Goal: Task Accomplishment & Management: Complete application form

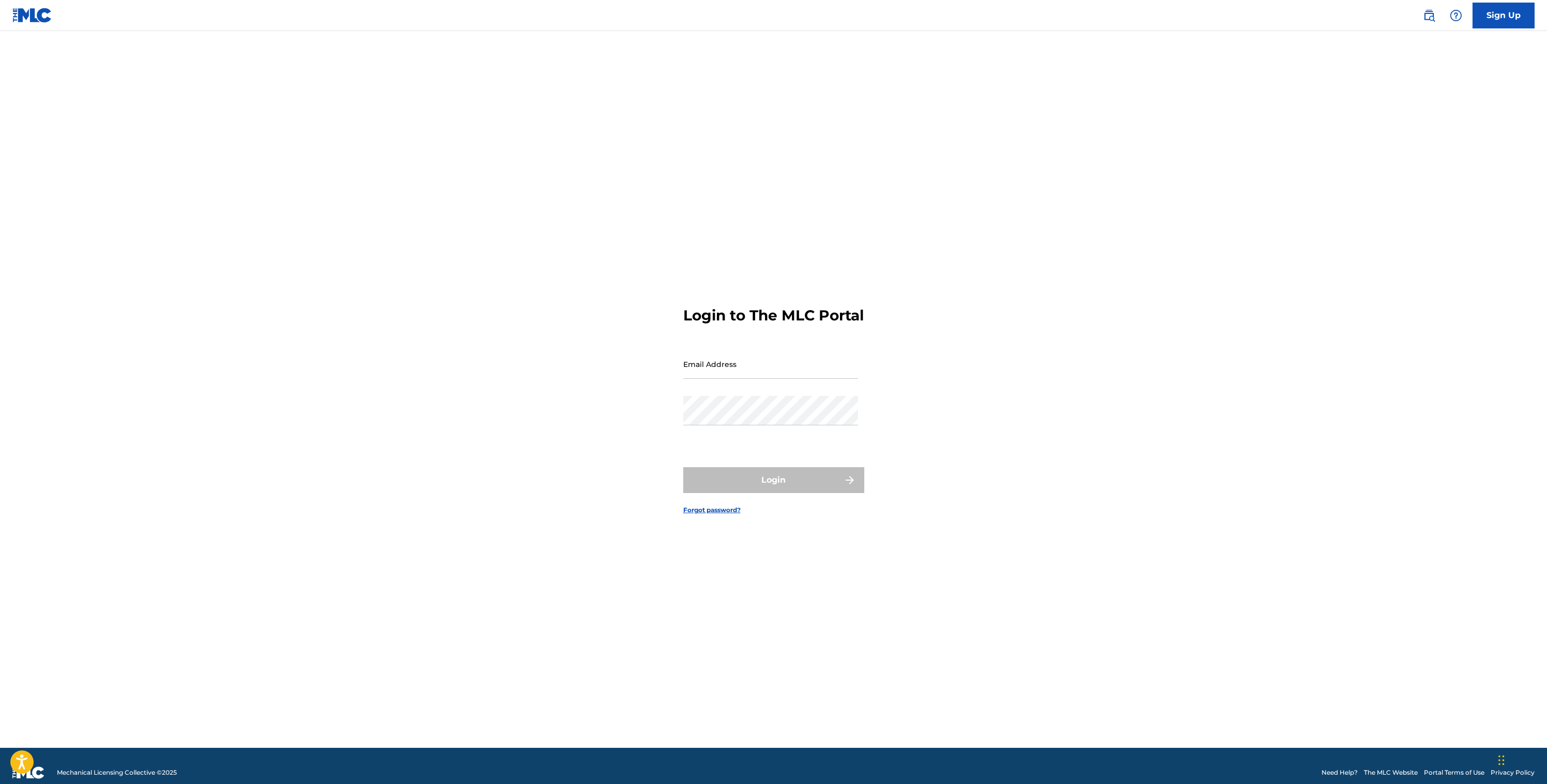
click at [1496, 13] on link "Sign Up" at bounding box center [1504, 15] width 62 height 25
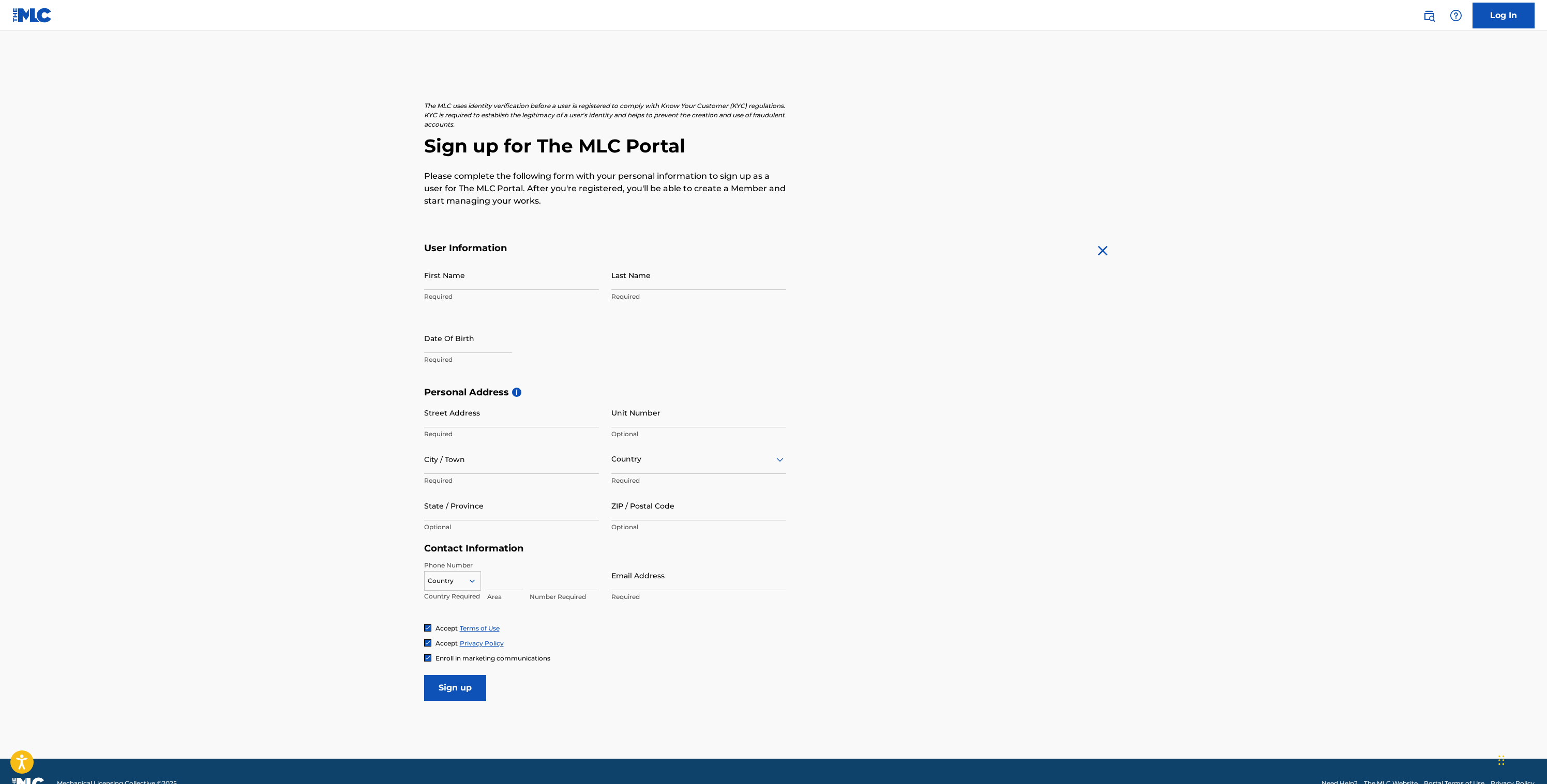
click at [513, 281] on input "First Name" at bounding box center [511, 275] width 175 height 29
type input "niv"
type input "[PERSON_NAME]"
type input "kibutz galuyot 23"
type input "hathiya 22"
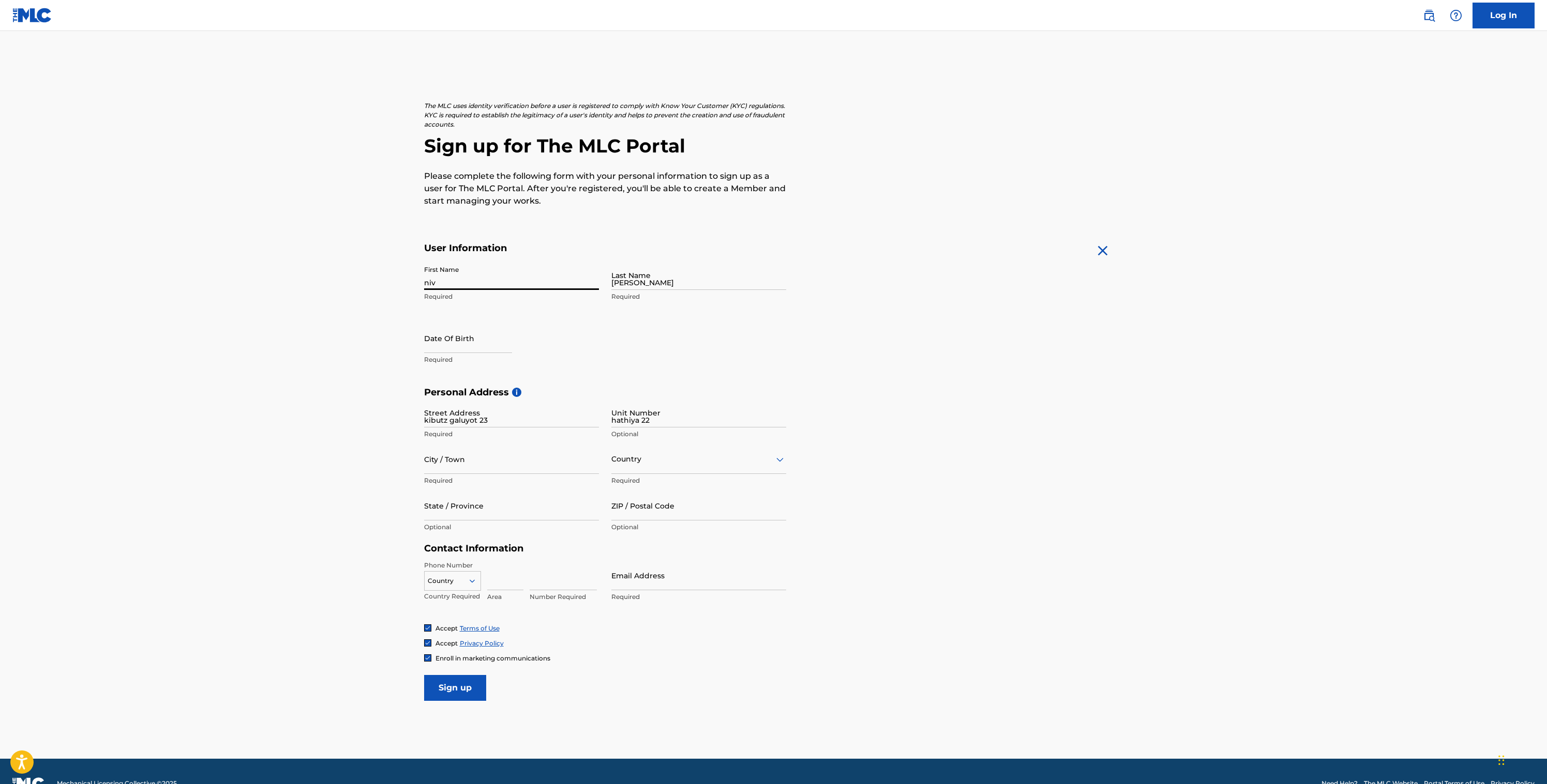
type input "[GEOGRAPHIC_DATA]"
type input "Israel"
type input "6607822"
type input "52"
type input "6774471"
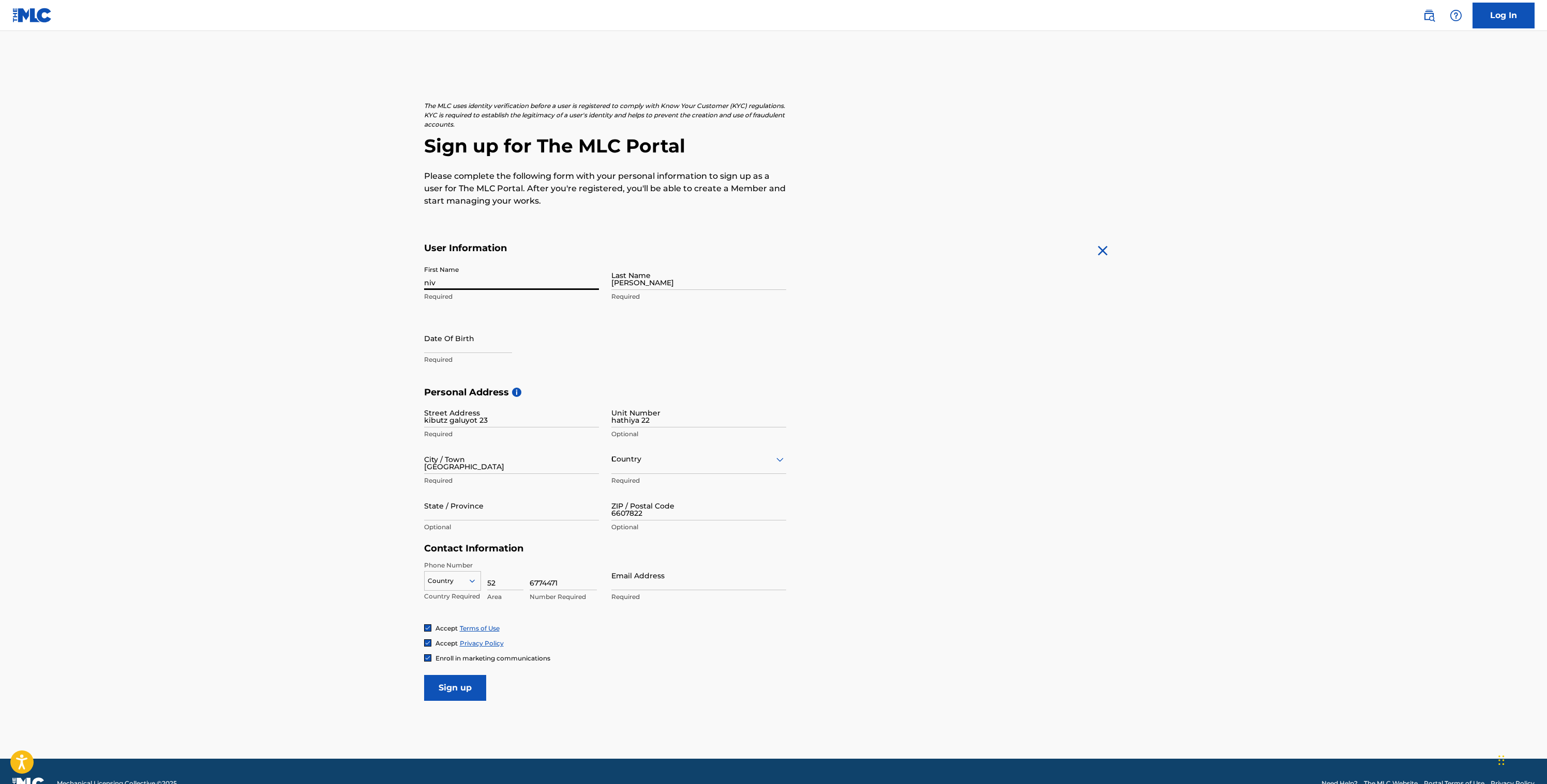
type input "[EMAIL_ADDRESS][DOMAIN_NAME]"
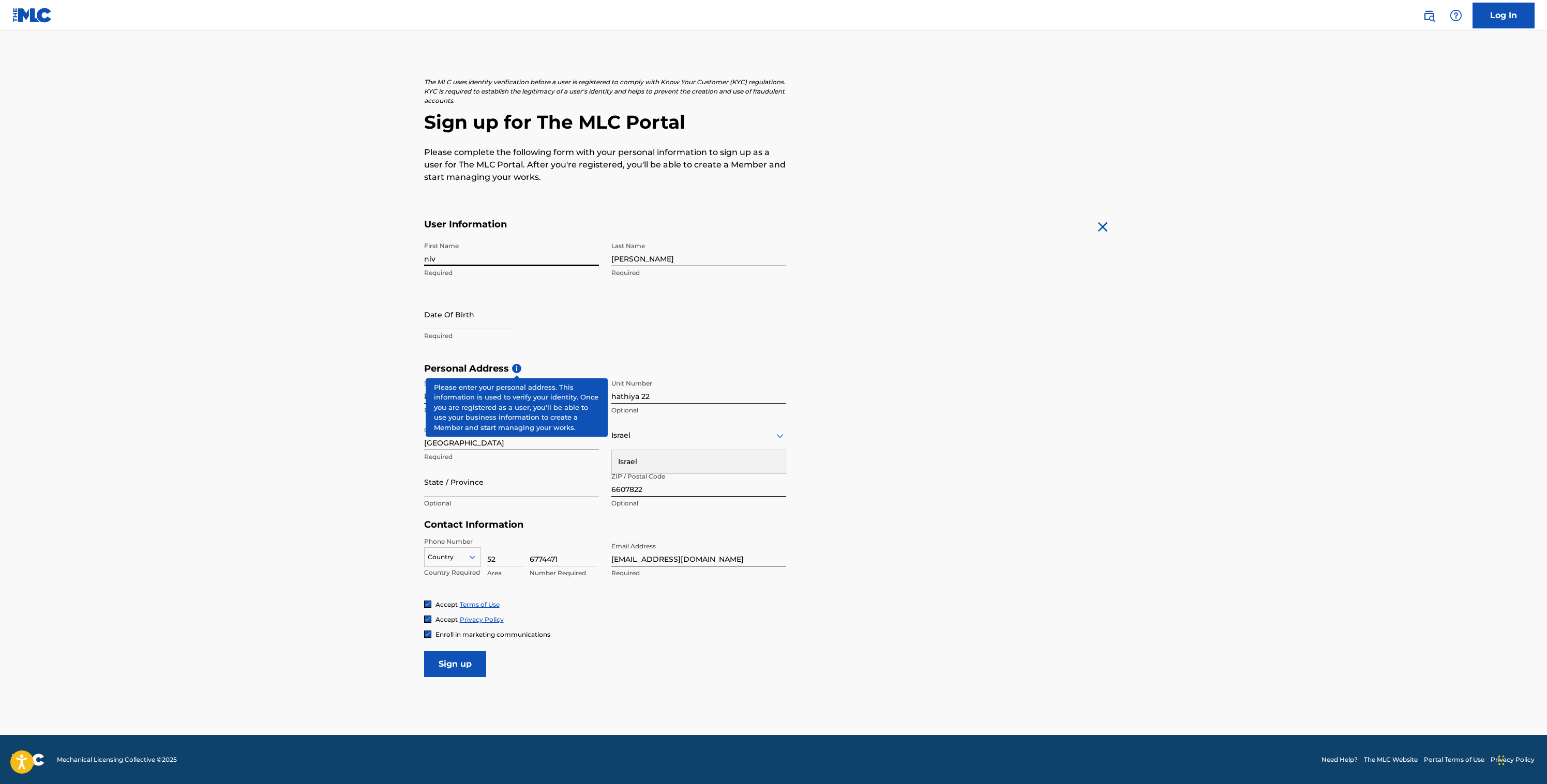
select select "7"
select select "2025"
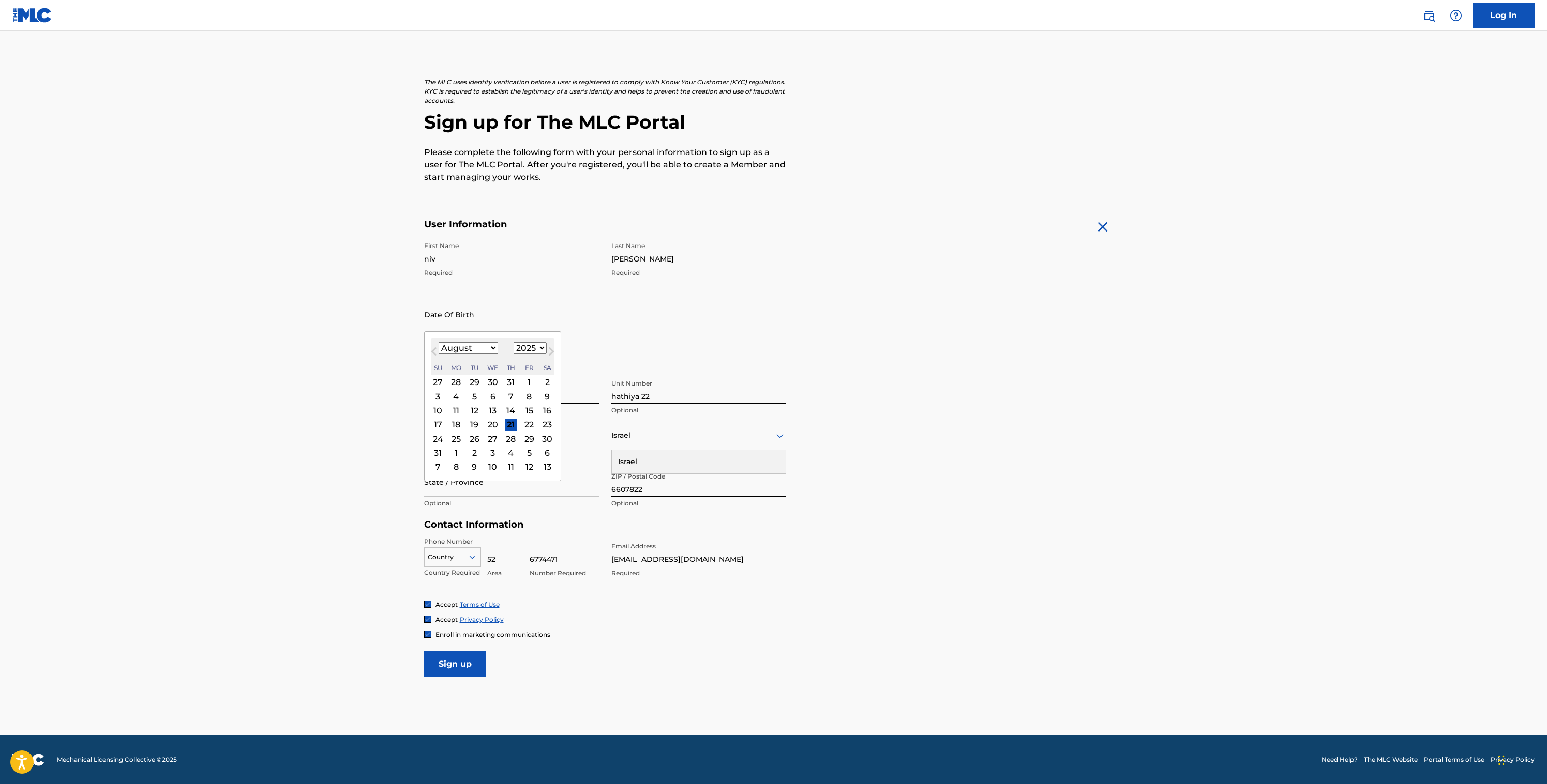
click at [468, 326] on input "text" at bounding box center [467, 314] width 88 height 29
type input "18101978"
click at [458, 348] on select "January February March April May June July August September October November De…" at bounding box center [468, 348] width 59 height 12
select select "9"
click at [439, 342] on select "January February March April May June July August September October November De…" at bounding box center [468, 348] width 59 height 12
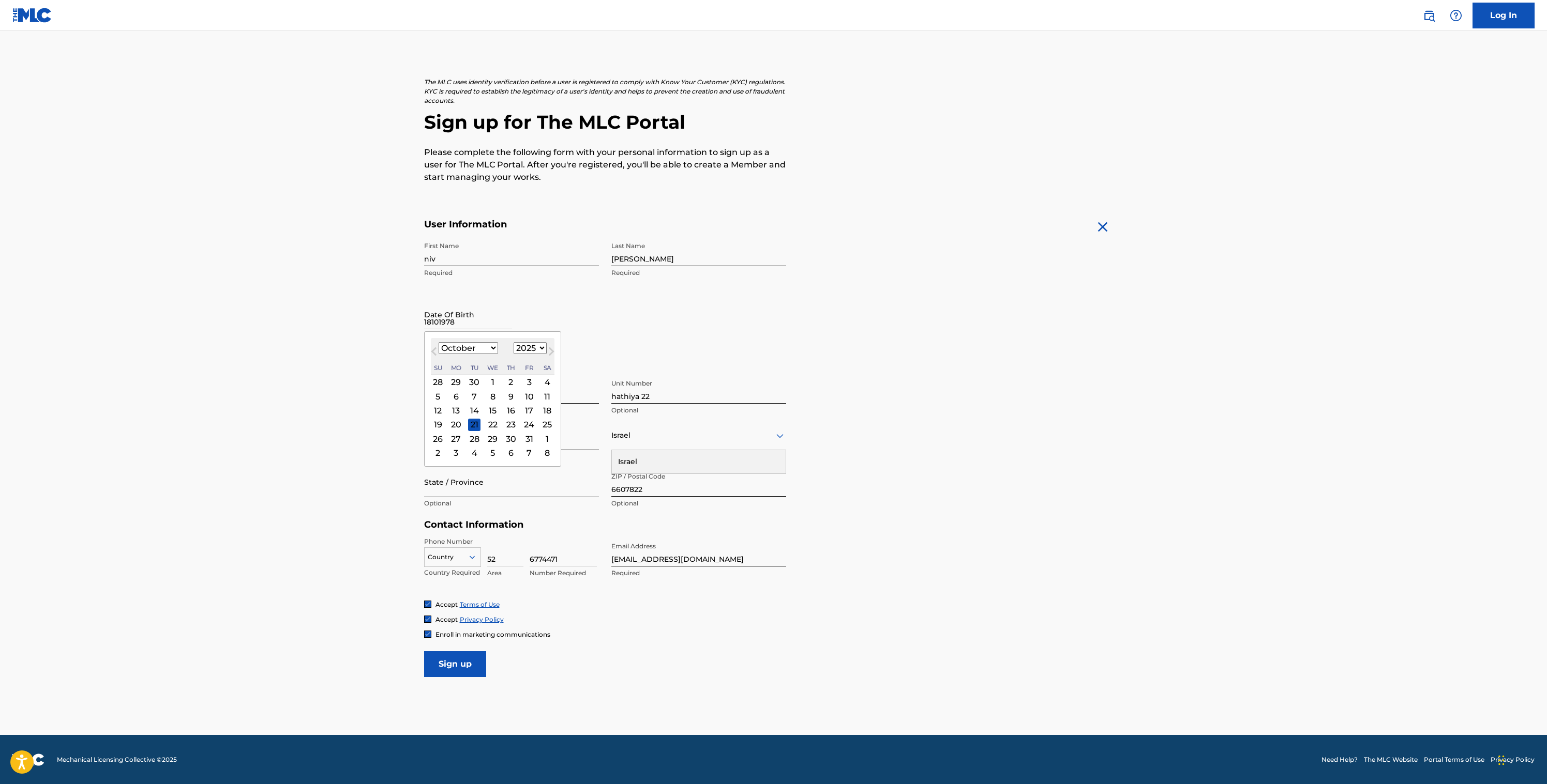
click at [520, 349] on select "1900 1901 1902 1903 1904 1905 1906 1907 1908 1909 1910 1911 1912 1913 1914 1915…" at bounding box center [530, 348] width 33 height 12
select select "1978"
click at [513, 342] on select "1900 1901 1902 1903 1904 1905 1906 1907 1908 1909 1910 1911 1912 1913 1914 1915…" at bounding box center [530, 348] width 33 height 12
click at [489, 409] on div "18" at bounding box center [492, 409] width 12 height 12
type input "[DATE]"
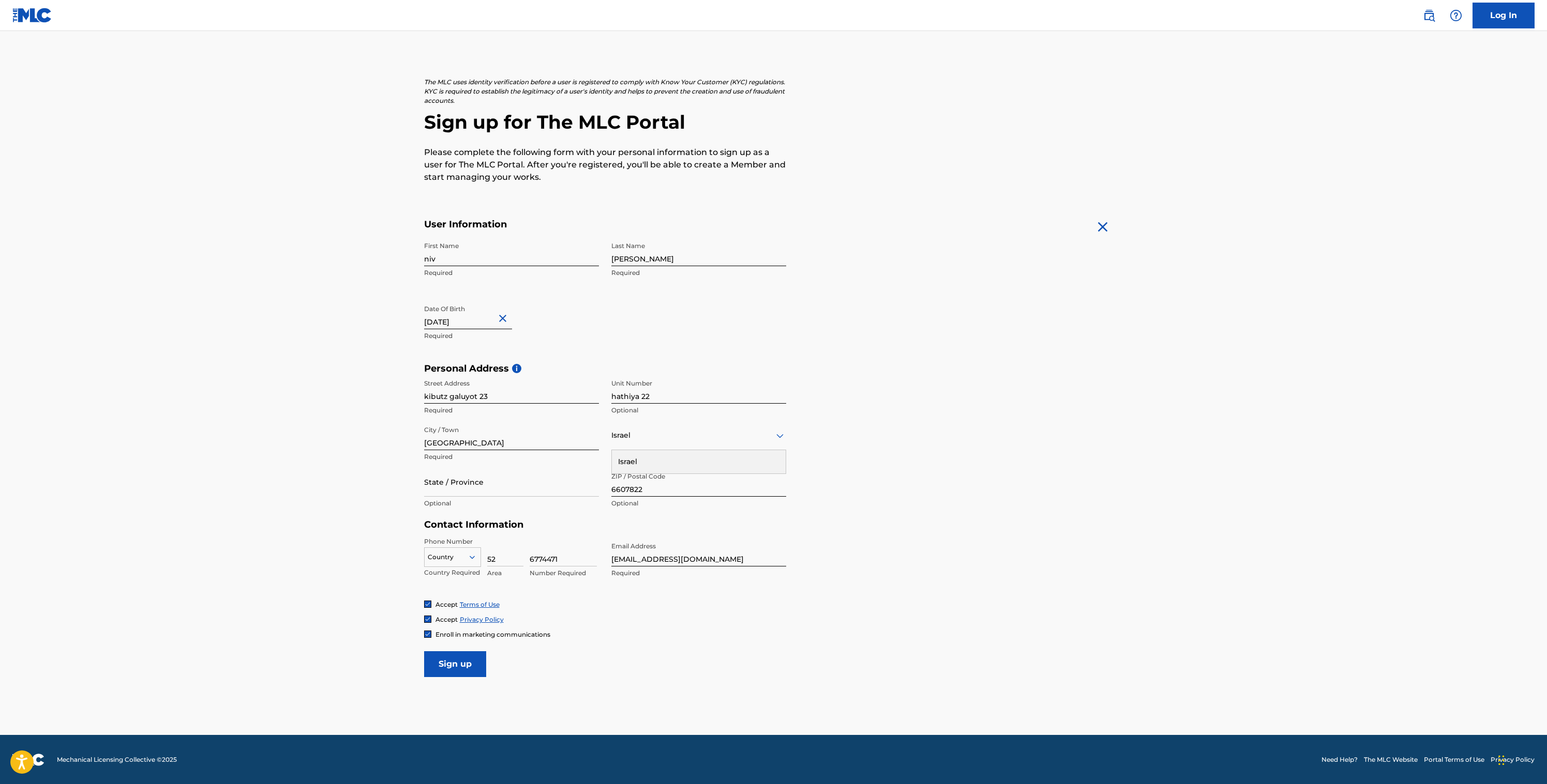
click at [635, 398] on input "hathiya 22" at bounding box center [698, 389] width 175 height 29
click at [634, 398] on input "hathiya 22" at bounding box center [698, 389] width 175 height 29
type input "23"
click at [522, 396] on input "kibutz galuyot 23" at bounding box center [511, 389] width 175 height 29
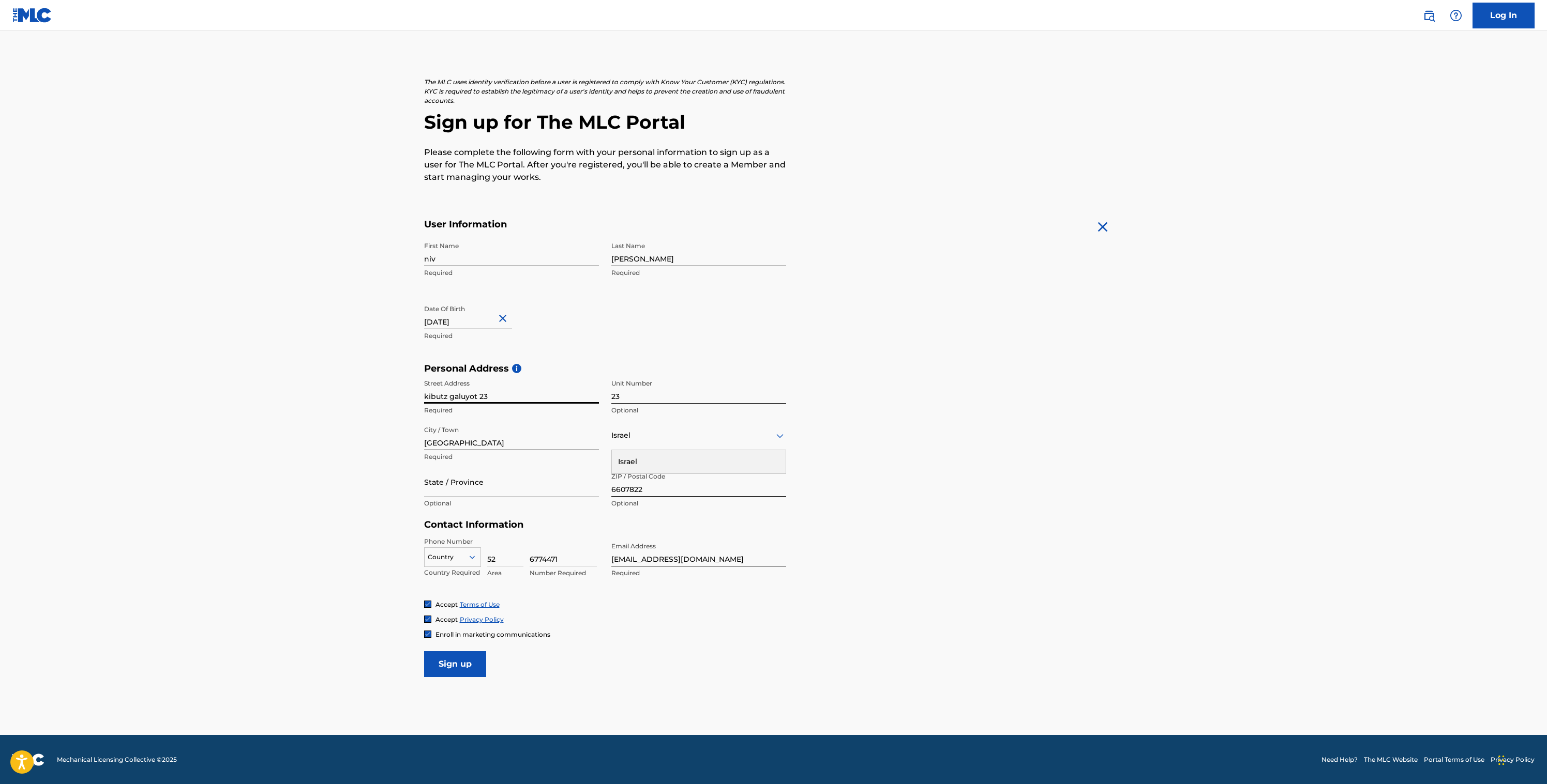
click at [522, 396] on input "kibutz galuyot 23" at bounding box center [511, 389] width 175 height 29
type input "[PERSON_NAME]"
click at [773, 395] on input "23" at bounding box center [698, 389] width 175 height 29
click at [435, 466] on div "City / Town [GEOGRAPHIC_DATA] Required" at bounding box center [511, 443] width 175 height 46
drag, startPoint x: 469, startPoint y: 511, endPoint x: 477, endPoint y: 495, distance: 17.9
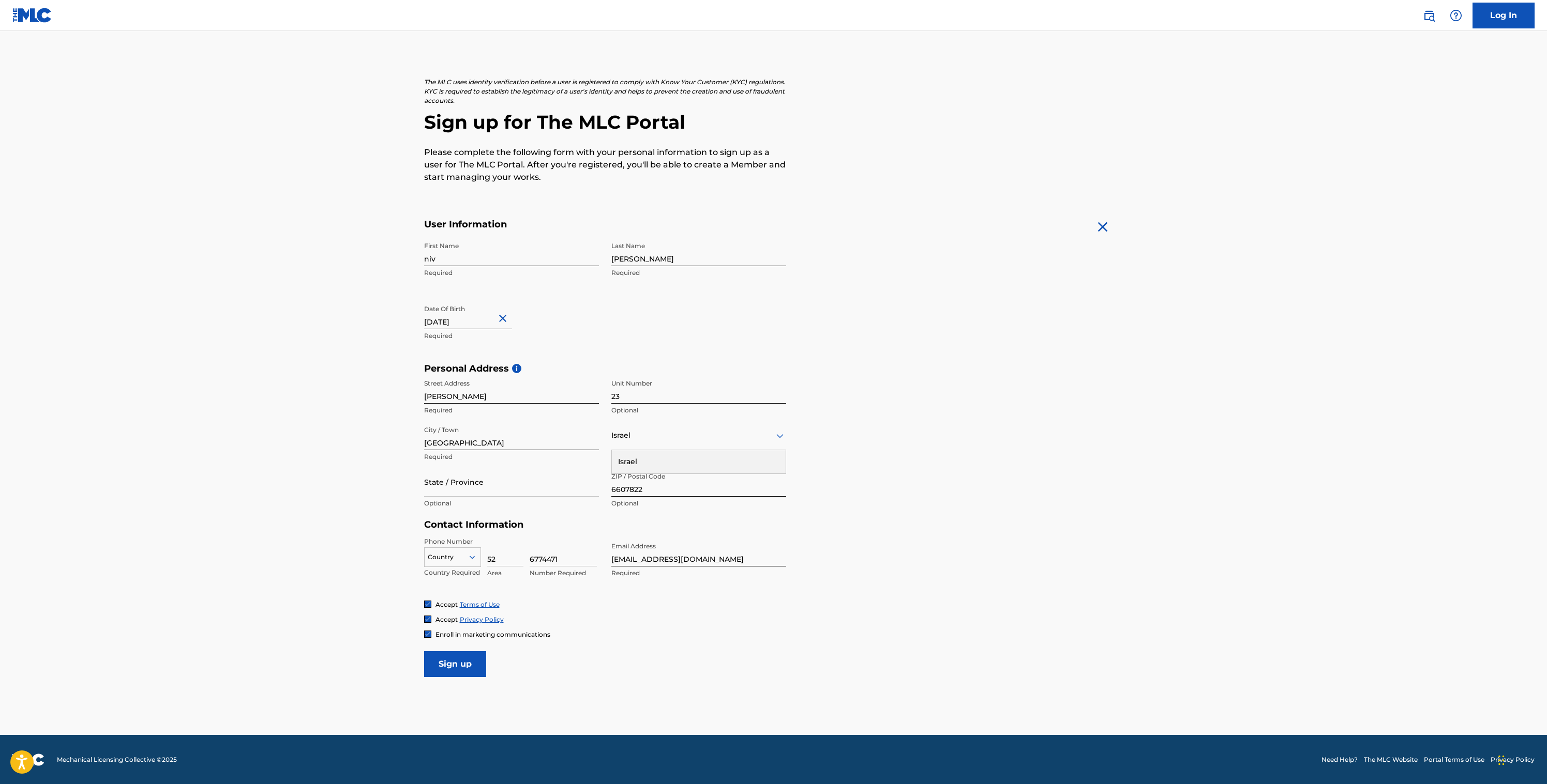
click at [469, 510] on div "State / Province Optional" at bounding box center [511, 490] width 175 height 46
click at [477, 495] on input "State / Province" at bounding box center [511, 481] width 175 height 29
type input "Darom"
click at [467, 558] on icon at bounding box center [472, 558] width 9 height 9
type input "is"
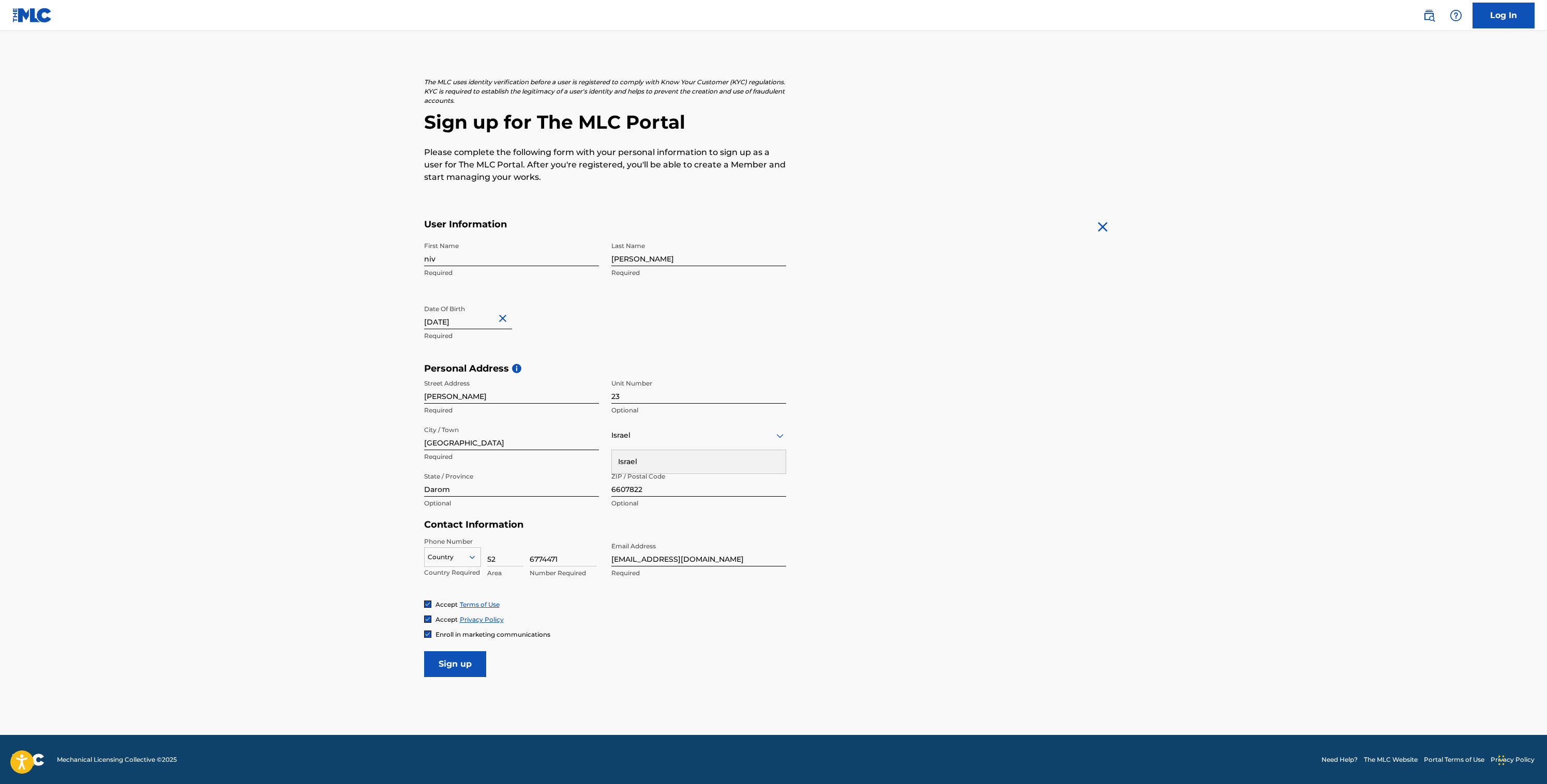
click at [440, 556] on div at bounding box center [452, 558] width 56 height 11
type input "IL"
click at [445, 657] on input "Sign up" at bounding box center [455, 663] width 62 height 25
click at [646, 446] on div "Country" at bounding box center [698, 435] width 175 height 29
type input "Israel"
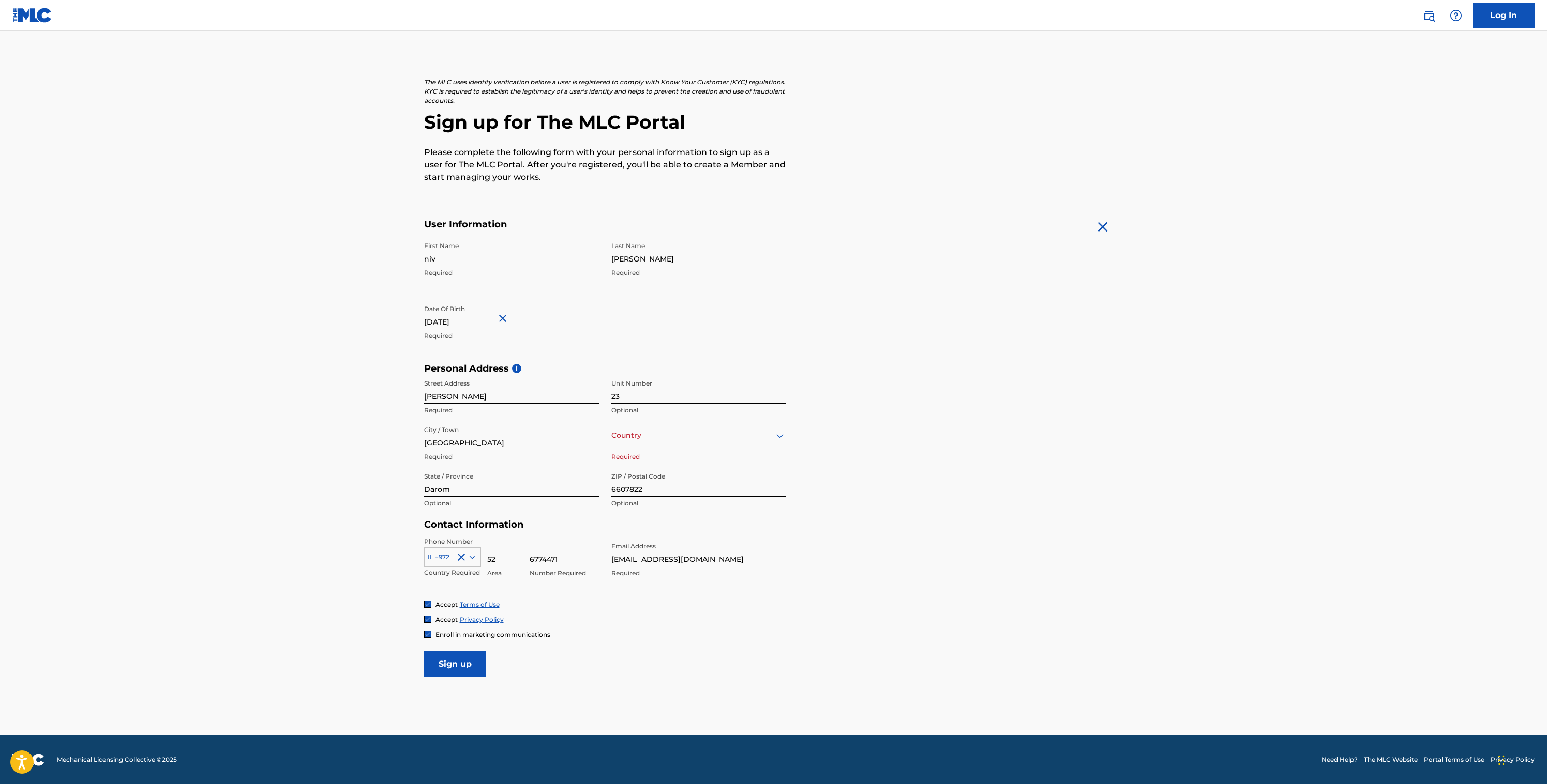
click at [695, 445] on div "Country" at bounding box center [698, 435] width 175 height 29
click at [684, 442] on div "Country" at bounding box center [698, 435] width 175 height 29
click at [683, 559] on div "Israel" at bounding box center [698, 571] width 174 height 24
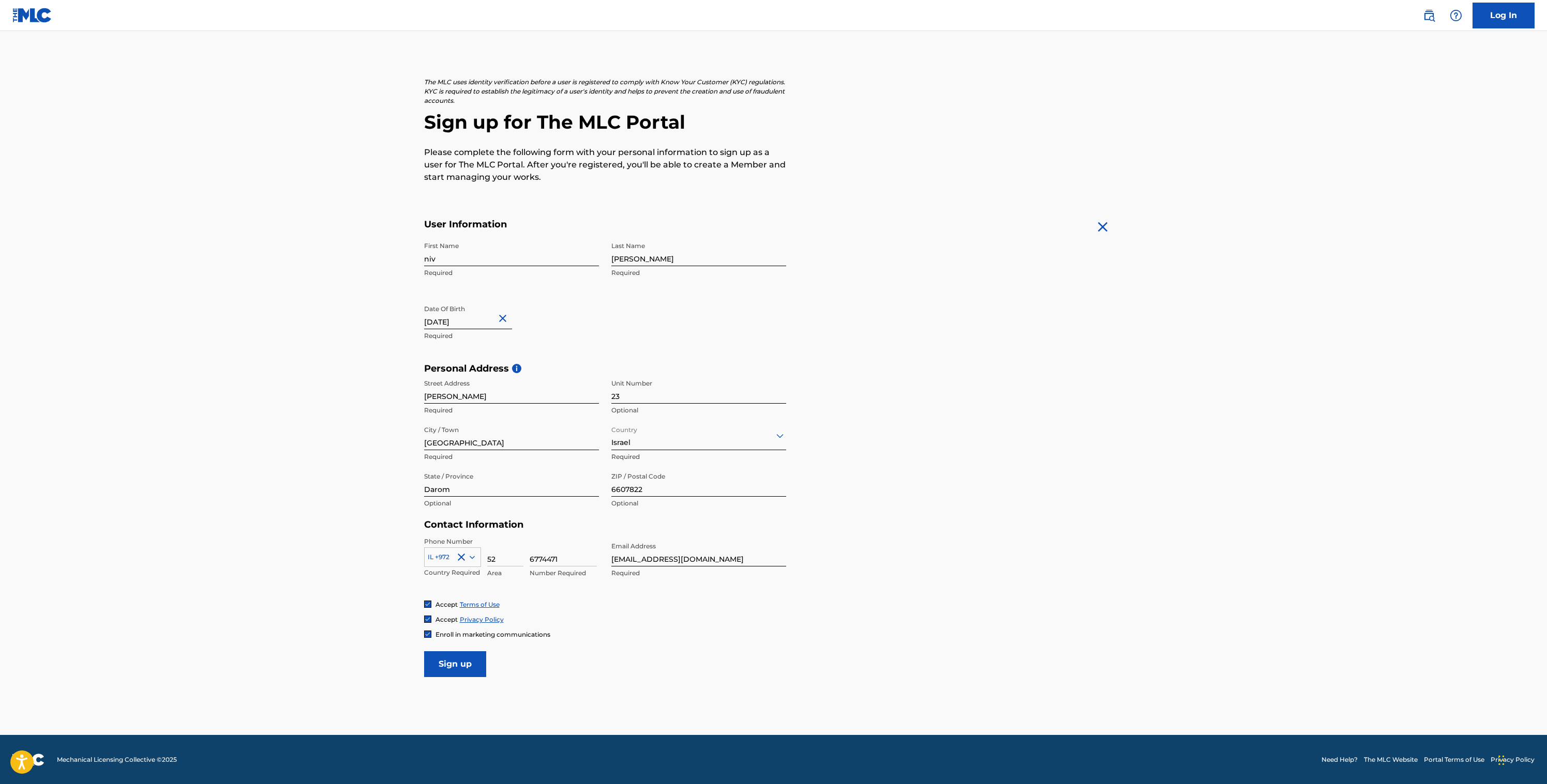
click at [444, 667] on input "Sign up" at bounding box center [455, 663] width 62 height 25
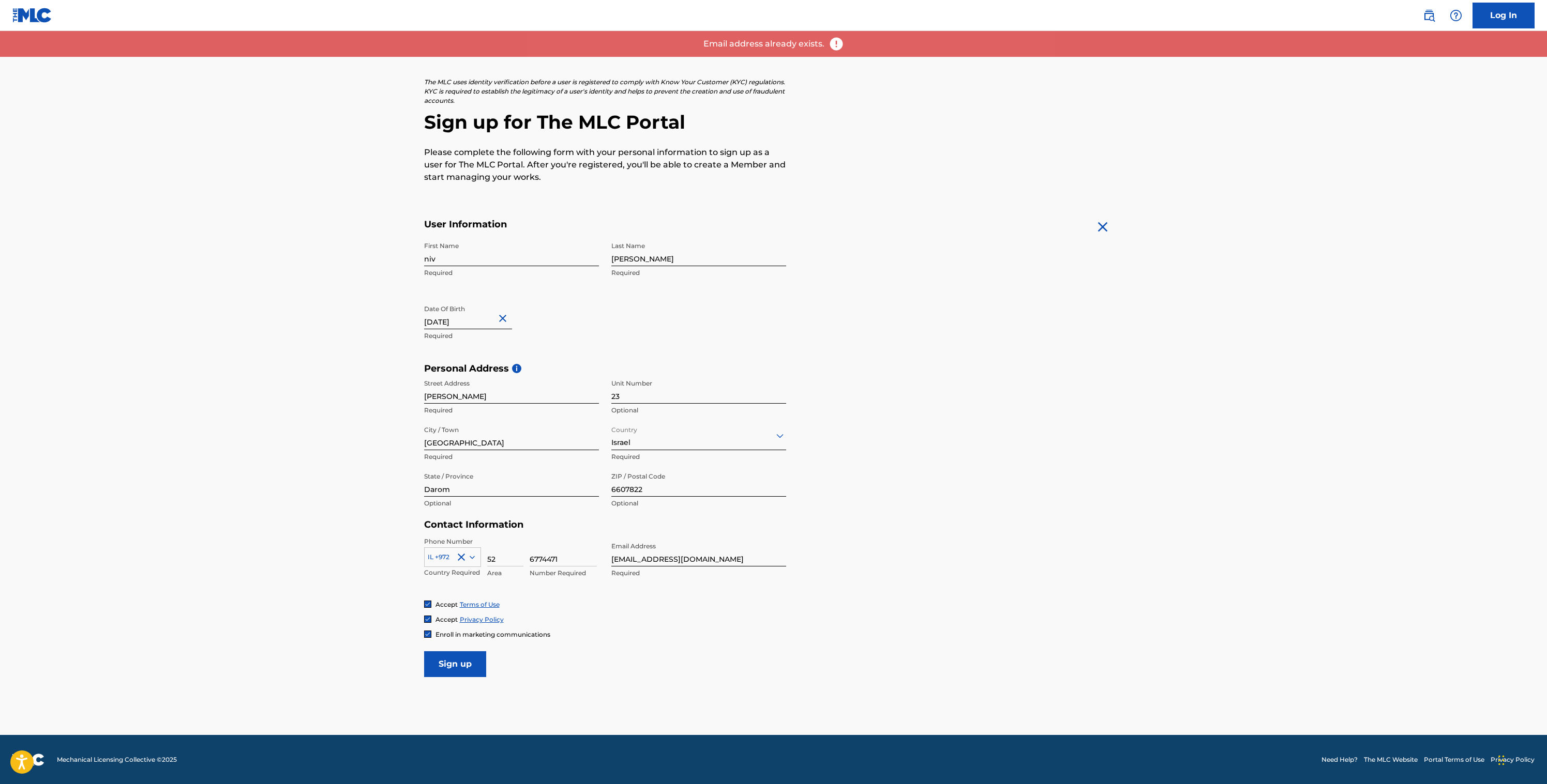
scroll to position [0, 0]
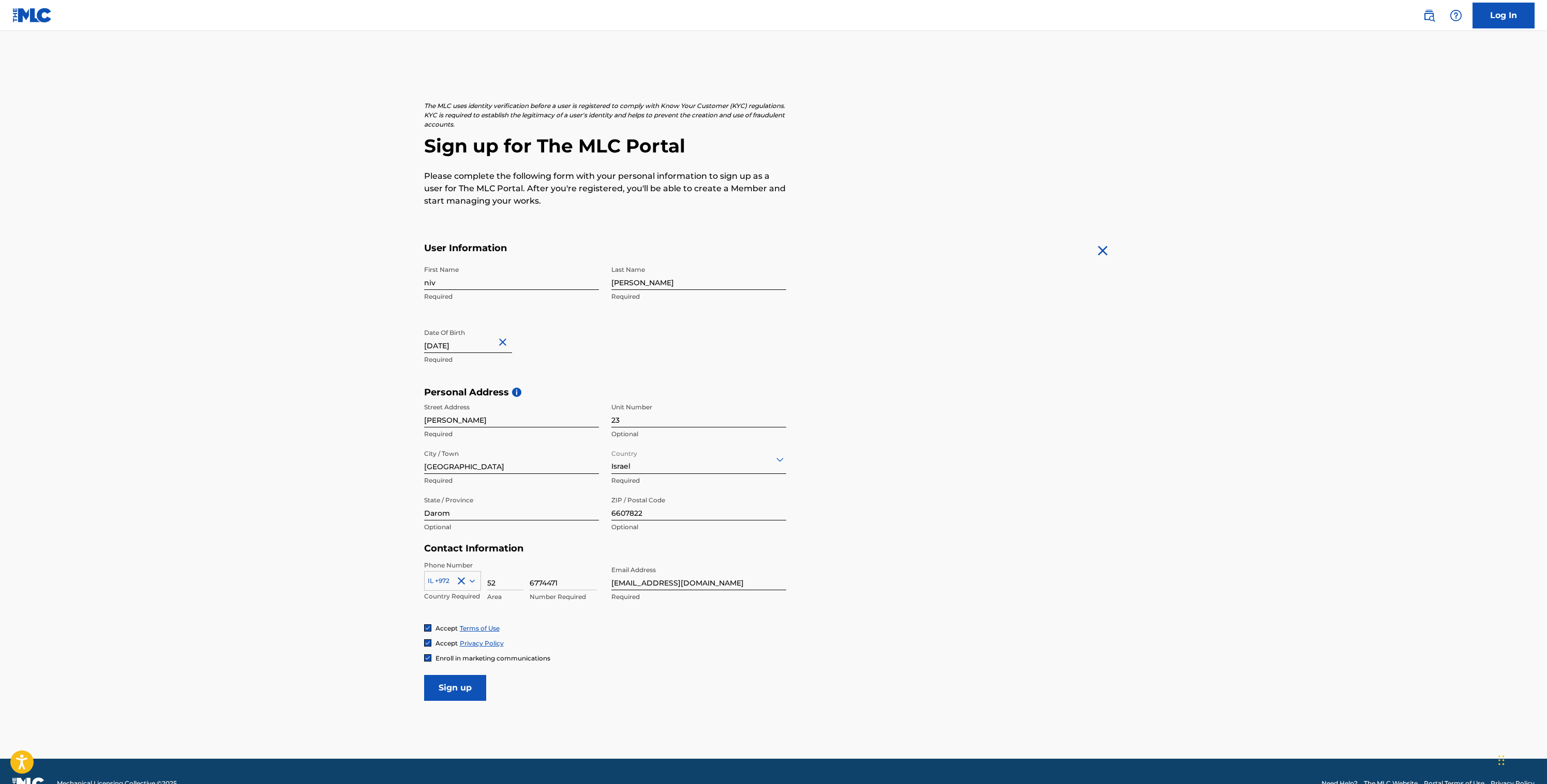
click at [1498, 17] on link "Log In" at bounding box center [1504, 15] width 62 height 25
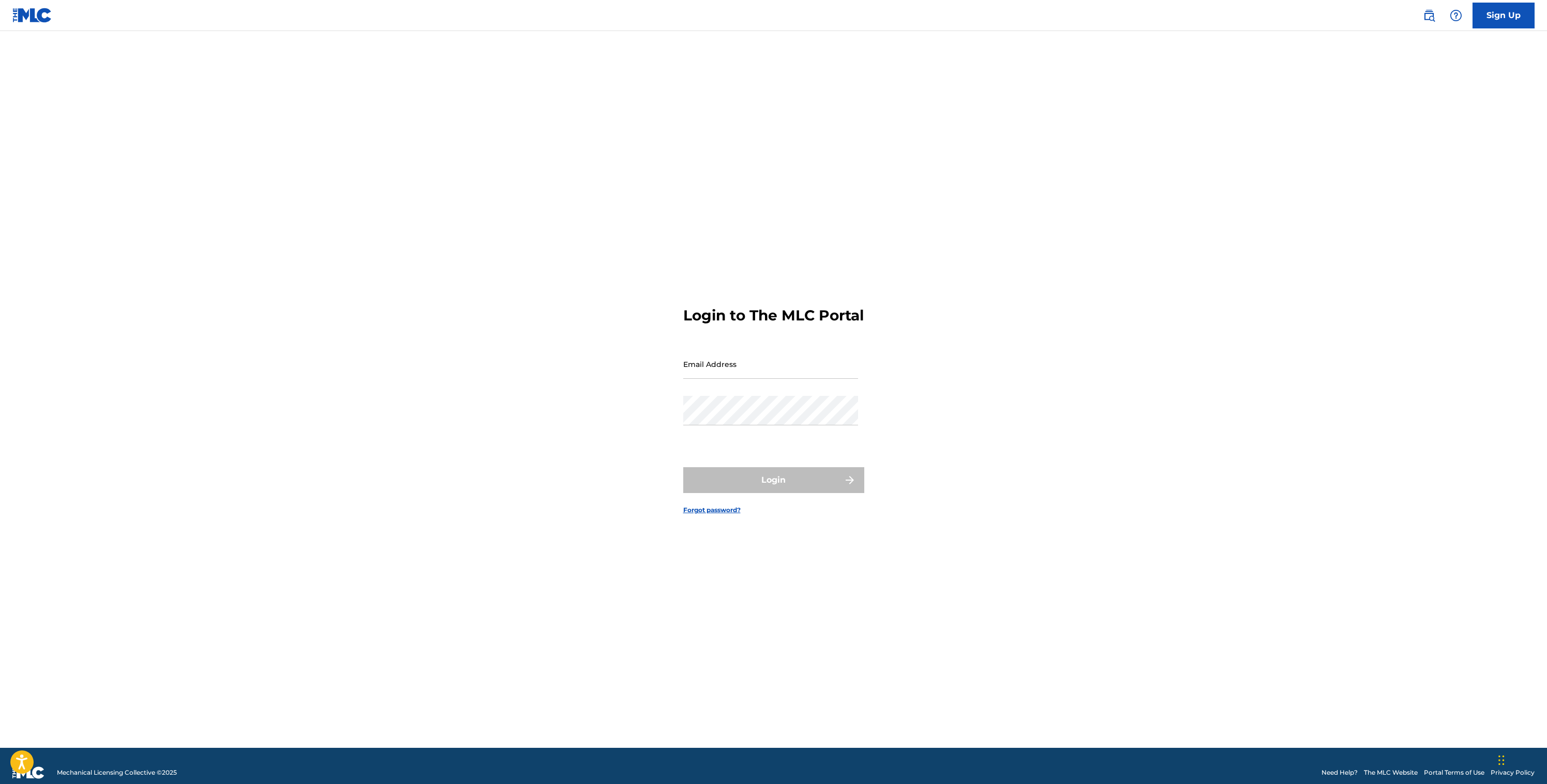
click at [740, 370] on input "Email Address" at bounding box center [770, 363] width 175 height 29
type input "[EMAIL_ADDRESS][DOMAIN_NAME]"
click at [734, 487] on button "Login" at bounding box center [774, 479] width 181 height 25
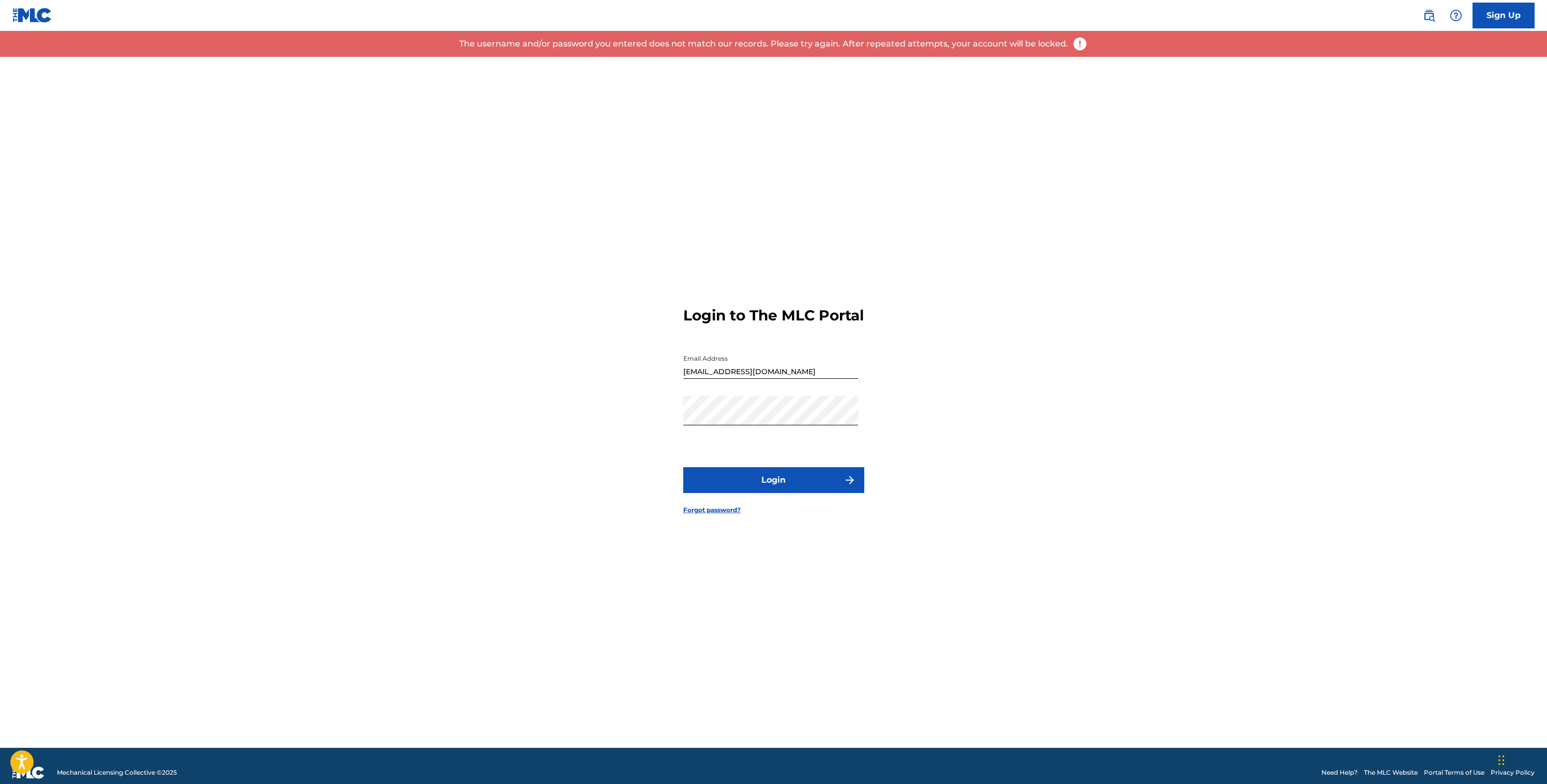
drag, startPoint x: 601, startPoint y: 38, endPoint x: 712, endPoint y: 346, distance: 327.4
click at [601, 39] on p "The username and/or password you entered does not match our records. Please try…" at bounding box center [764, 43] width 609 height 12
click at [703, 515] on link "Forgot password?" at bounding box center [712, 510] width 58 height 9
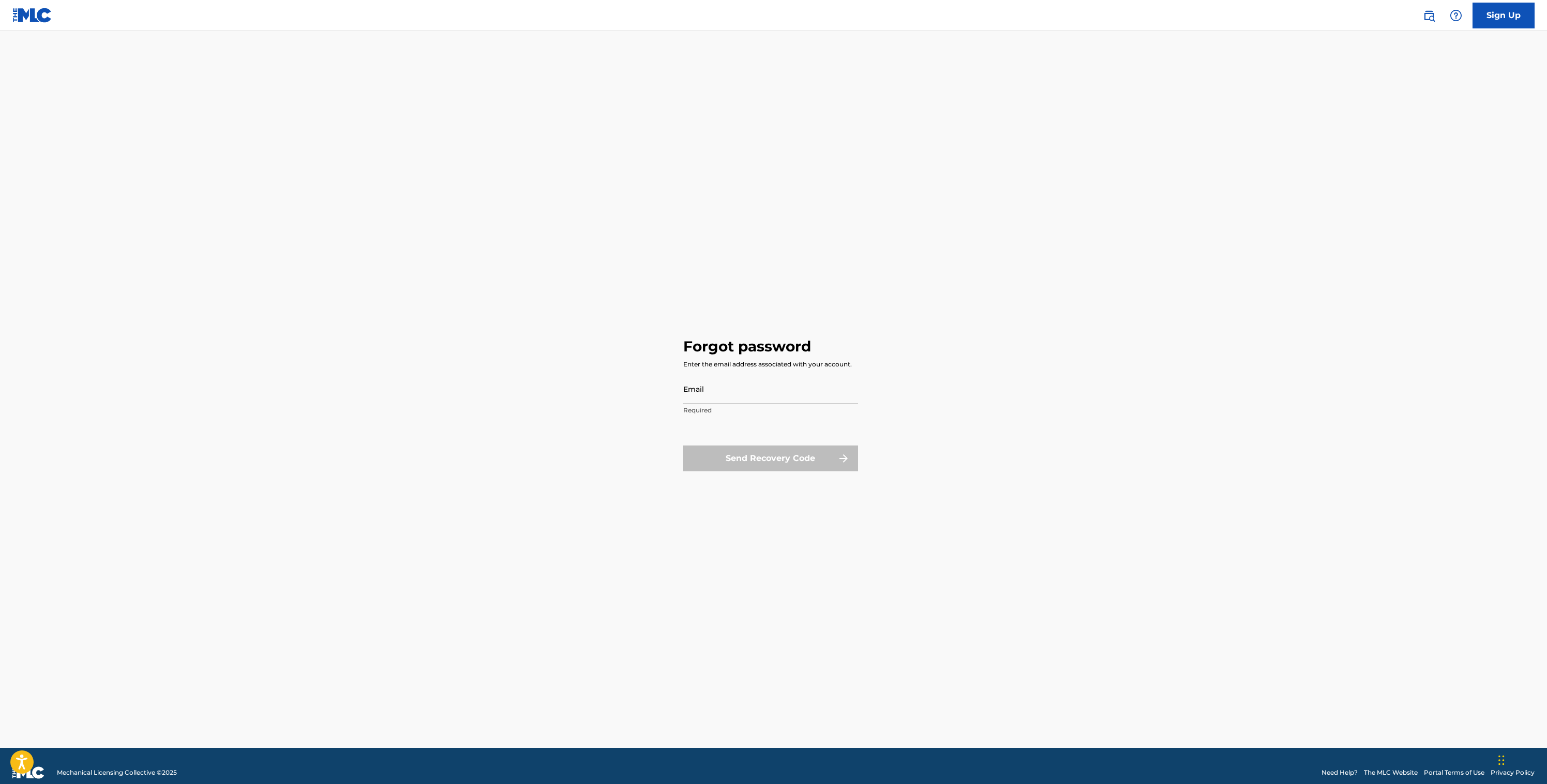
click at [748, 395] on input "Email" at bounding box center [770, 389] width 175 height 29
type input "[EMAIL_ADDRESS][DOMAIN_NAME]"
click at [755, 454] on button "Send Recovery Code" at bounding box center [770, 458] width 175 height 25
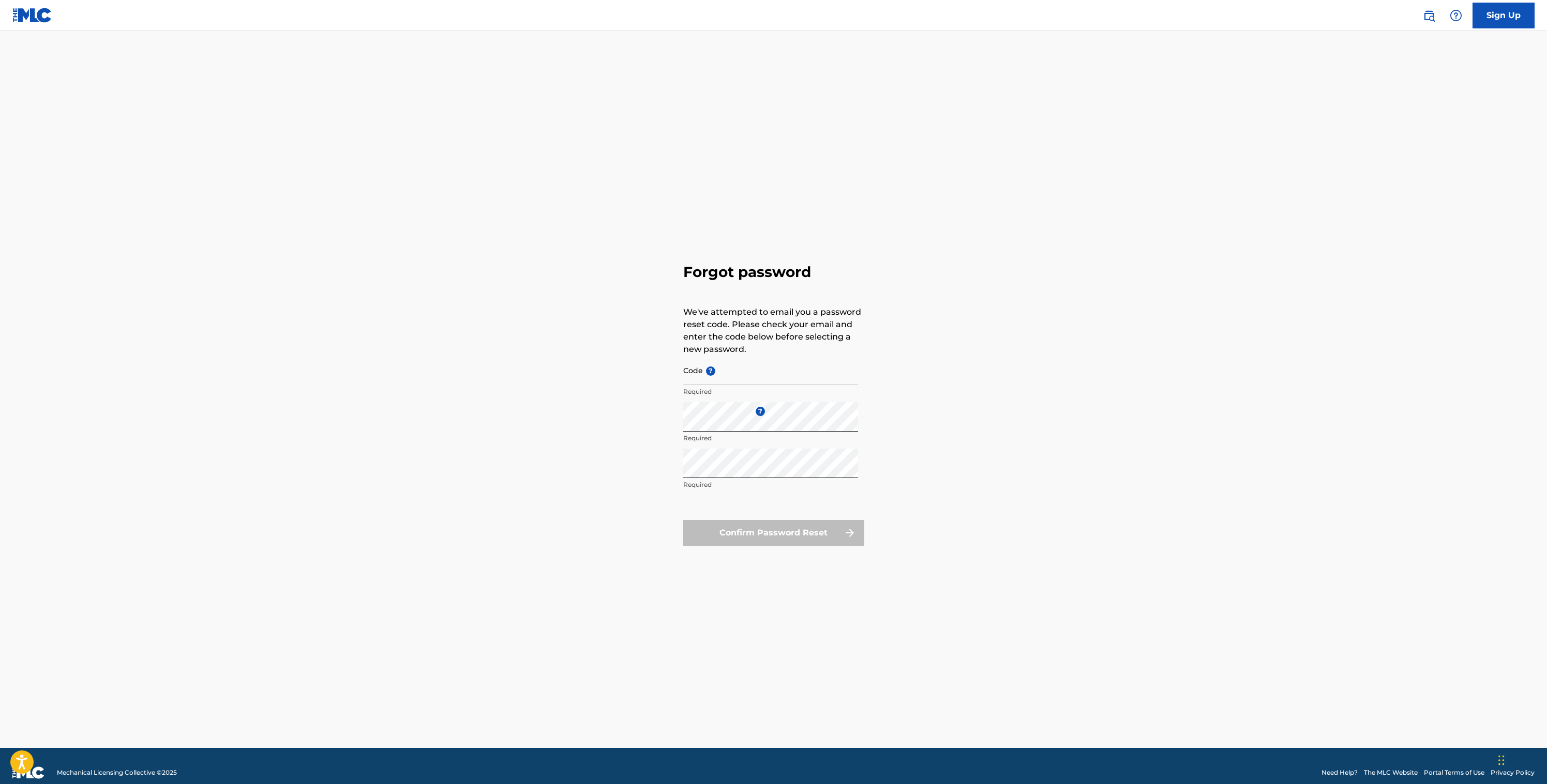
drag, startPoint x: 698, startPoint y: 365, endPoint x: 699, endPoint y: 375, distance: 10.0
click at [698, 365] on input "Code ?" at bounding box center [770, 370] width 175 height 29
